Goal: Transaction & Acquisition: Purchase product/service

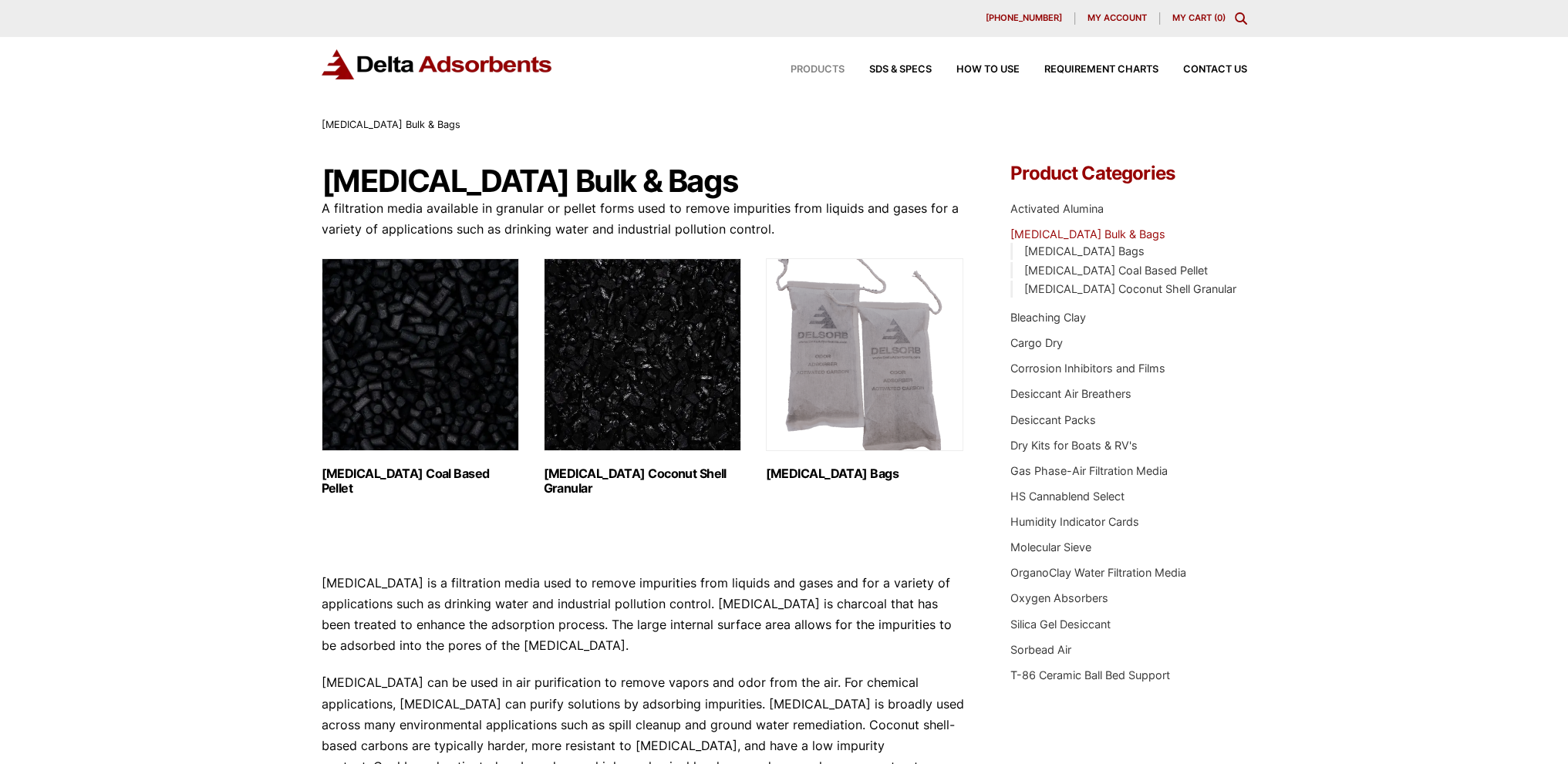
click at [808, 72] on span "Products" at bounding box center [817, 70] width 54 height 10
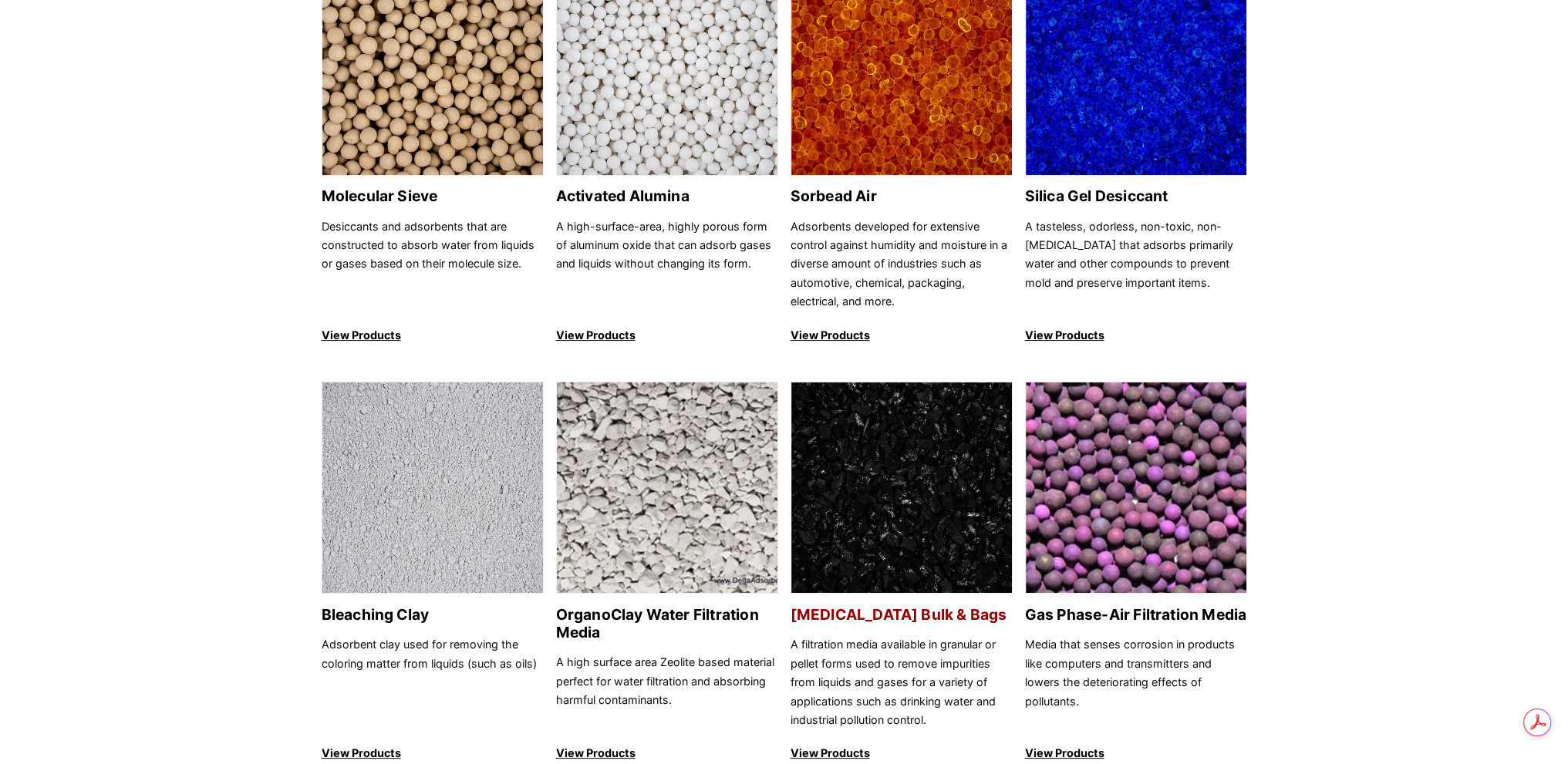
click at [939, 618] on h2 "[MEDICAL_DATA] Bulk & Bags" at bounding box center [901, 615] width 222 height 18
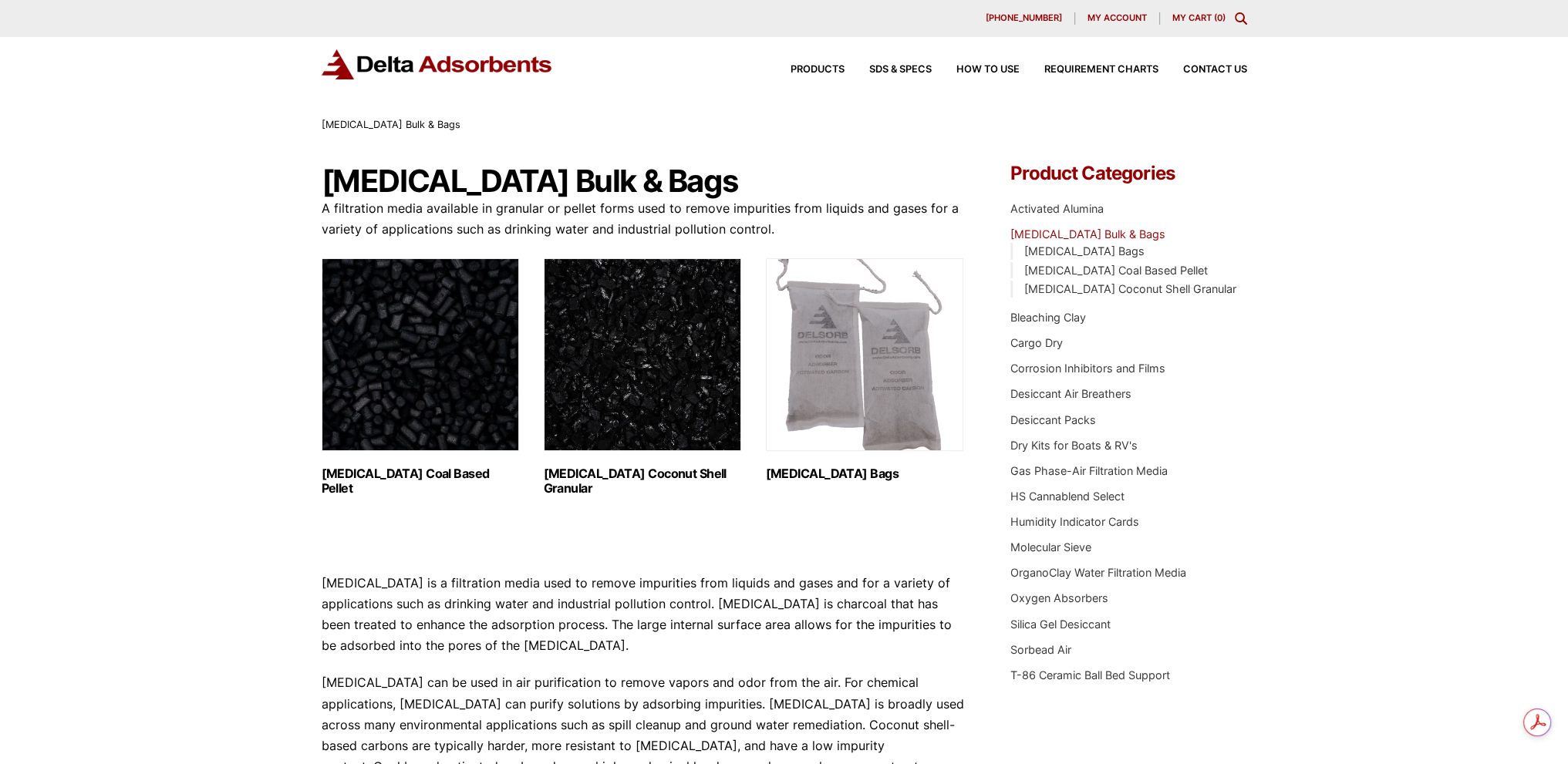
click at [634, 470] on h2 "Activated Carbon Coconut Shell Granular (3)" at bounding box center [642, 480] width 198 height 30
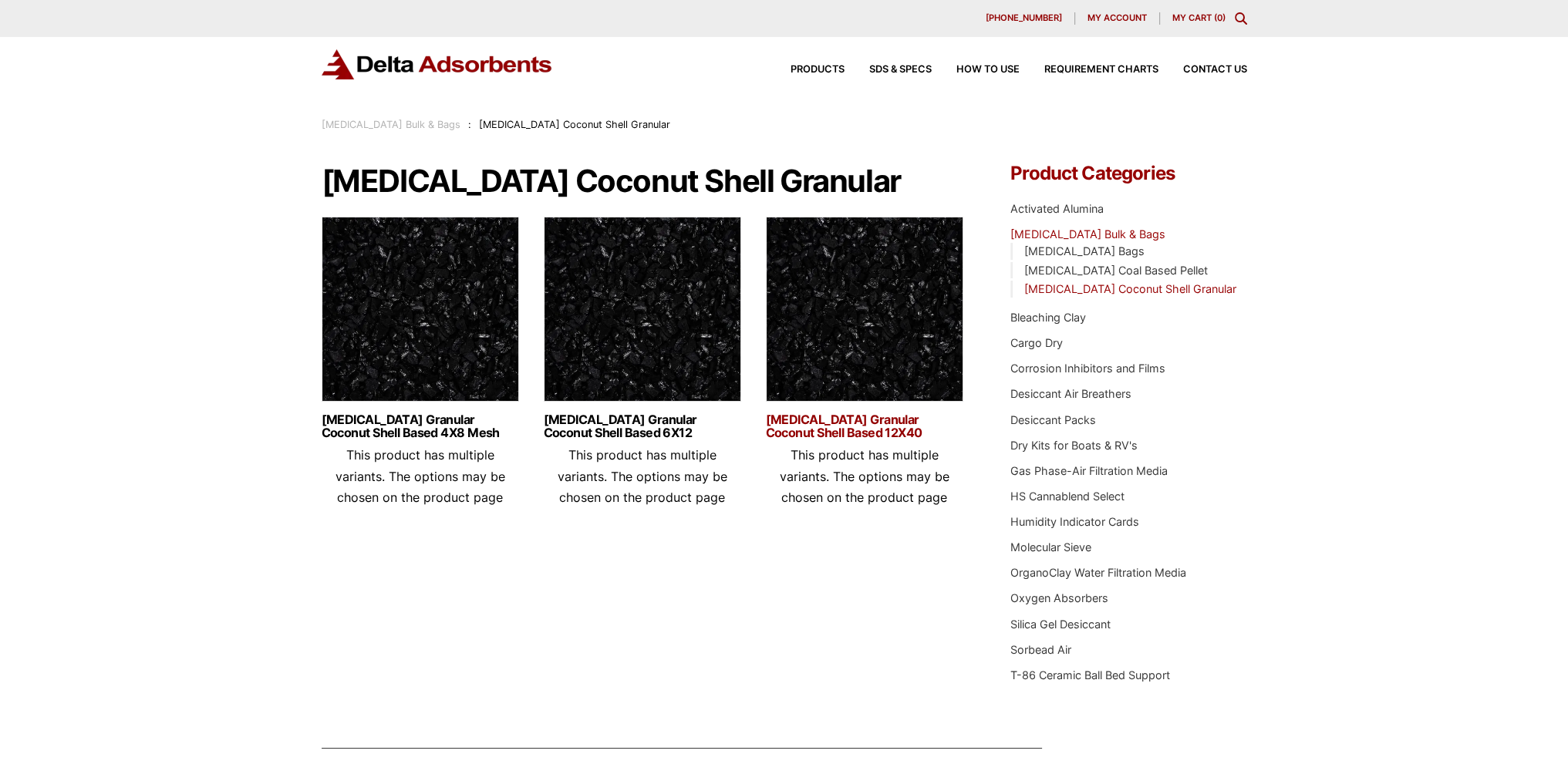
click at [854, 414] on link "[MEDICAL_DATA] Granular Coconut Shell Based 12X40" at bounding box center [865, 426] width 198 height 26
